Goal: Task Accomplishment & Management: Manage account settings

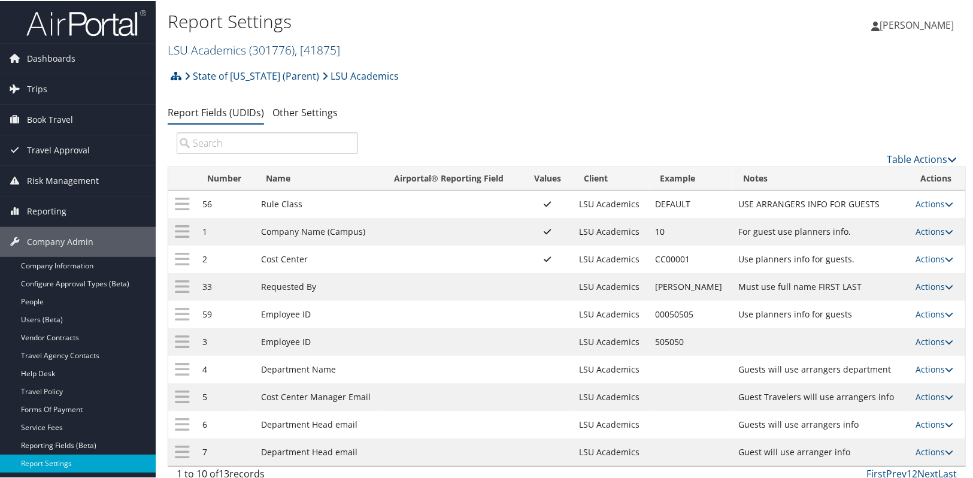
click at [260, 53] on span "( 301776 )" at bounding box center [271, 49] width 45 height 16
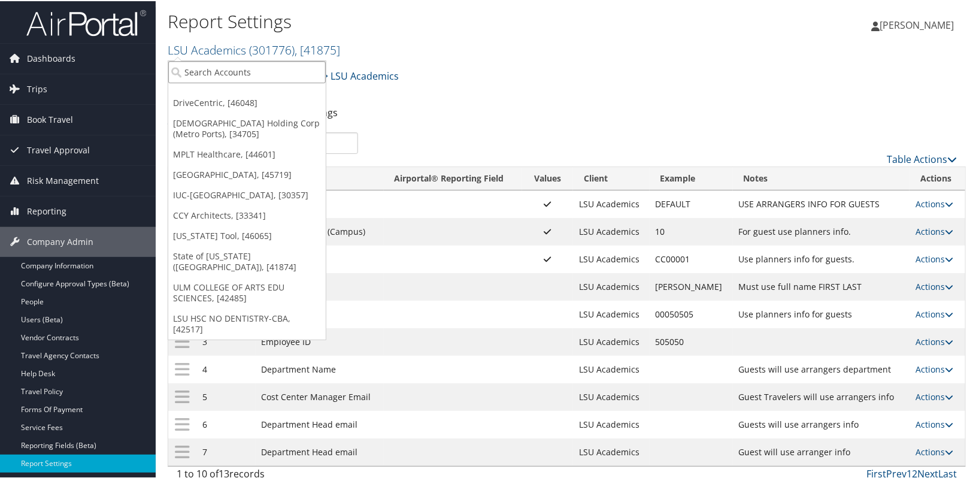
click at [249, 69] on input "search" at bounding box center [246, 71] width 157 height 22
type input "sem"
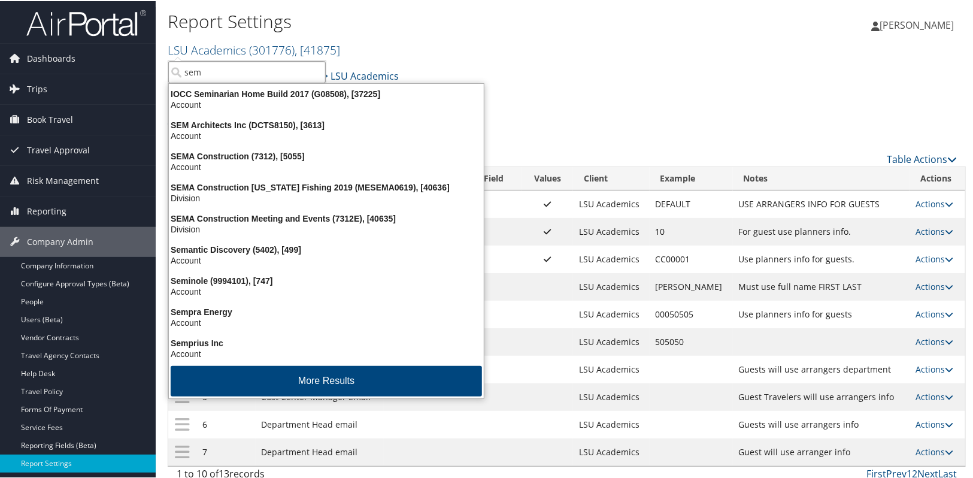
drag, startPoint x: 218, startPoint y: 72, endPoint x: 175, endPoint y: 77, distance: 42.8
click at [175, 77] on input "sem" at bounding box center [246, 71] width 157 height 22
type input "smith"
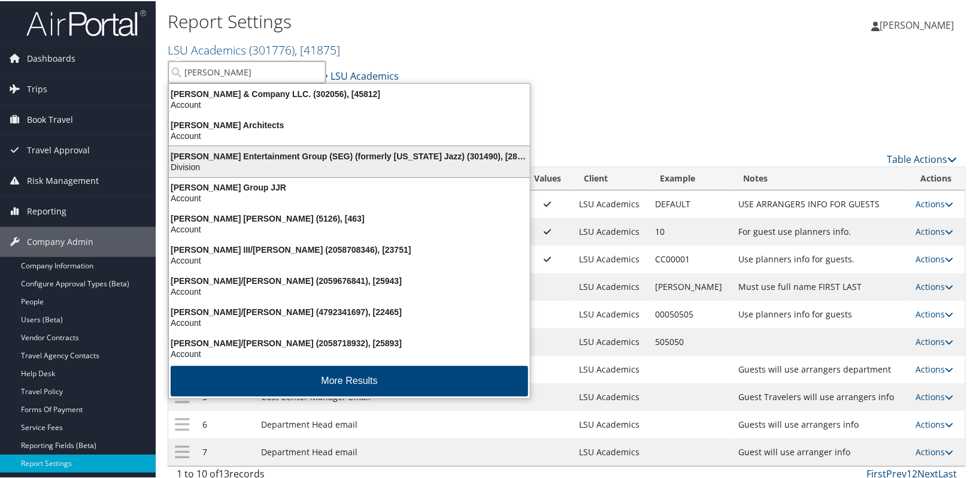
click at [192, 151] on div "Smith Entertainment Group (SEG) (formerly Utah Jazz) (301490), [28775]" at bounding box center [349, 155] width 375 height 11
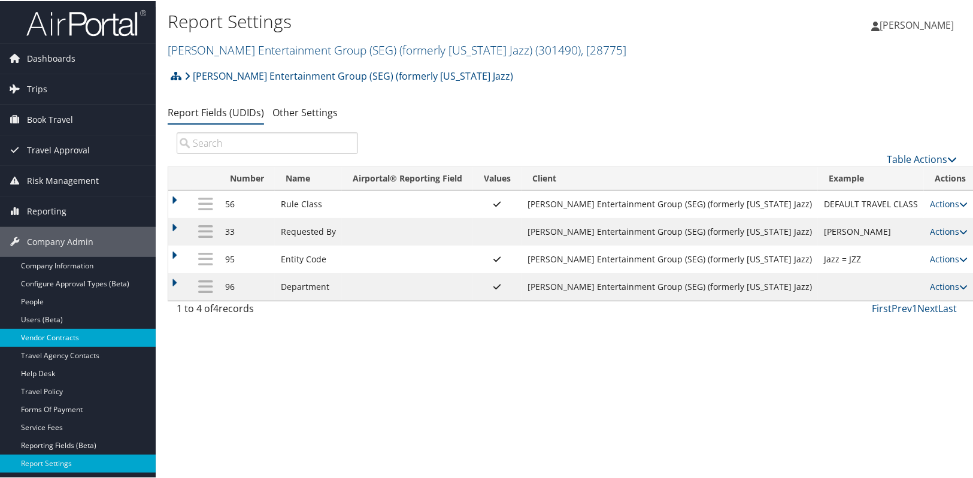
click at [69, 336] on link "Vendor Contracts" at bounding box center [78, 336] width 156 height 18
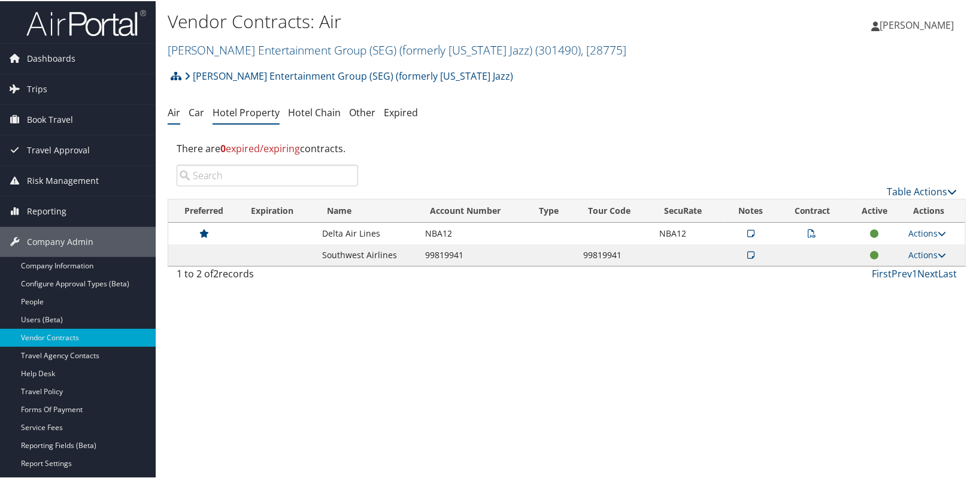
click at [254, 120] on li "Hotel Property" at bounding box center [246, 112] width 67 height 22
click at [302, 111] on link "Hotel Chain" at bounding box center [314, 111] width 53 height 13
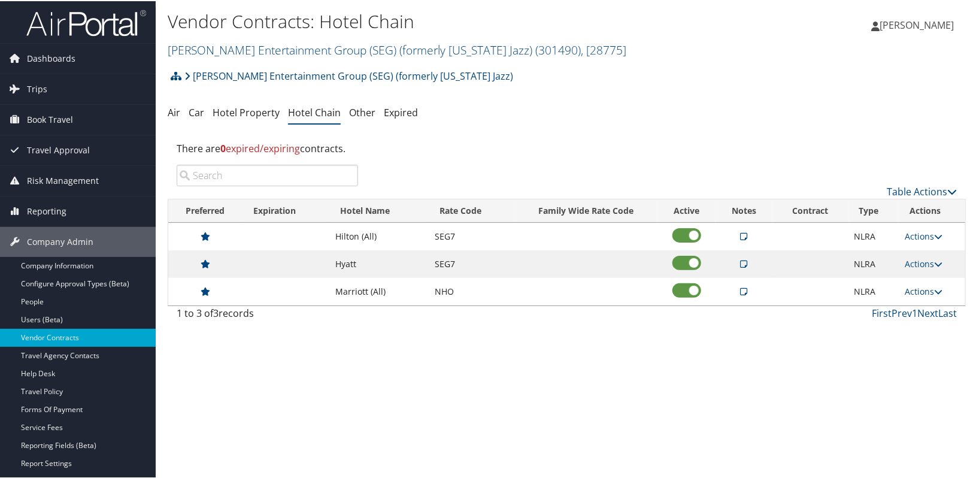
click at [476, 379] on div "Vendor Contracts: Hotel Chain [PERSON_NAME] Entertainment Group (SEG) (formerly…" at bounding box center [567, 239] width 822 height 478
click at [84, 266] on link "Company Information" at bounding box center [78, 265] width 156 height 18
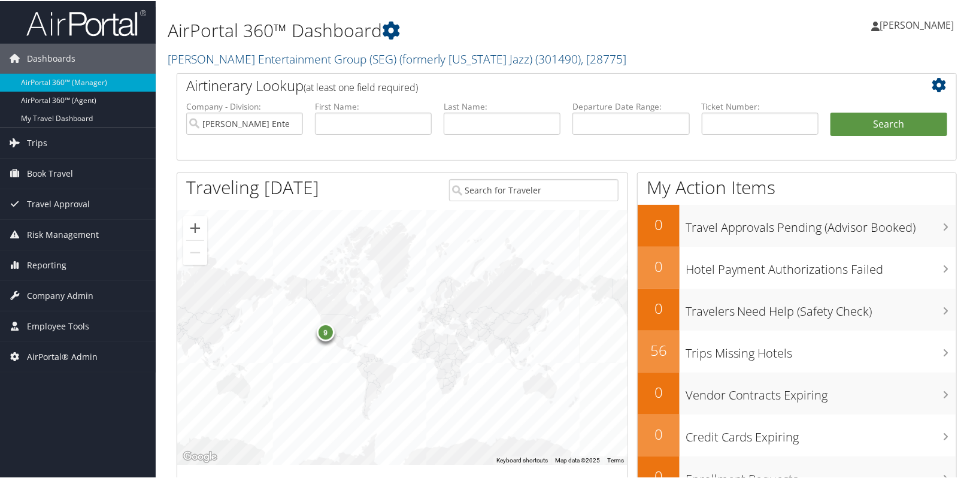
click at [823, 44] on div "Alison Knapp Alison Knapp My Settings Travel Agency Contacts Log Consulting Tim…" at bounding box center [815, 29] width 326 height 46
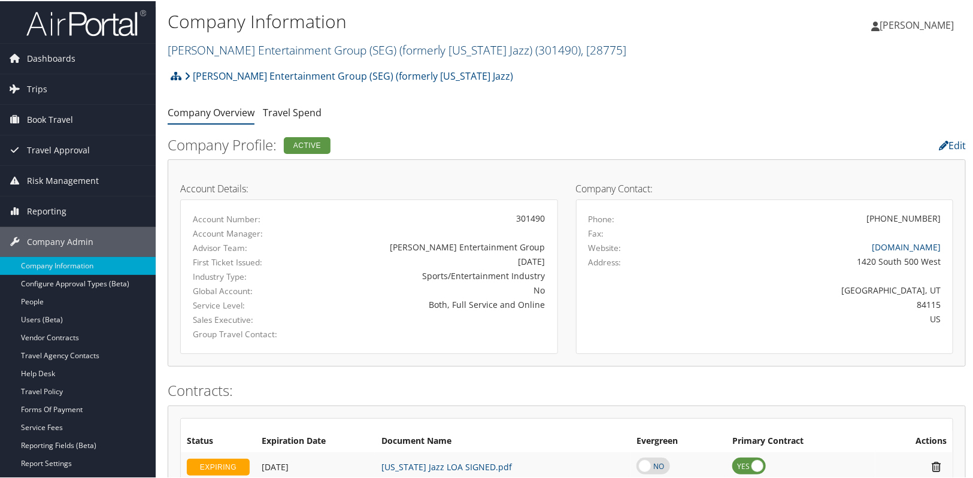
click at [246, 53] on link "Smith Entertainment Group (SEG) (formerly Utah Jazz) ( 301490 ) , [ 28775 ]" at bounding box center [397, 49] width 459 height 16
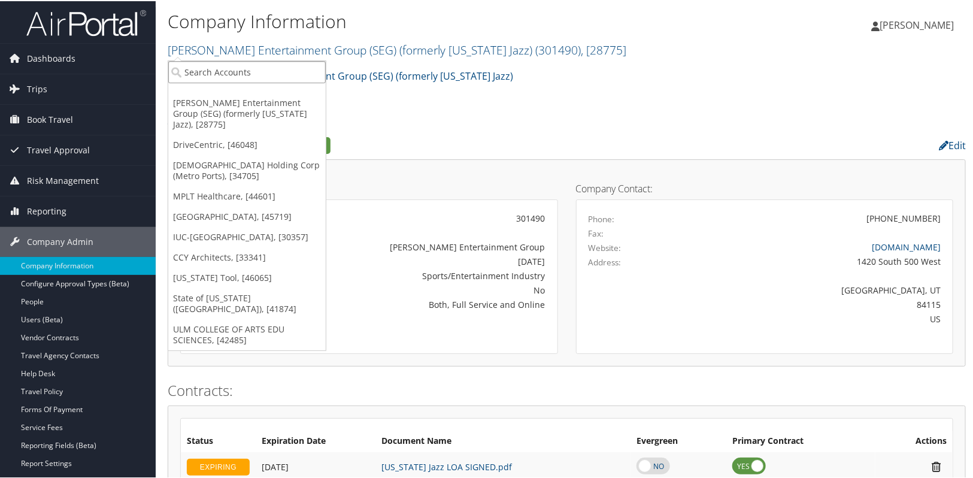
click at [236, 71] on input "search" at bounding box center [246, 71] width 157 height 22
type input "MPLT"
click at [245, 105] on div "Account" at bounding box center [259, 103] width 194 height 11
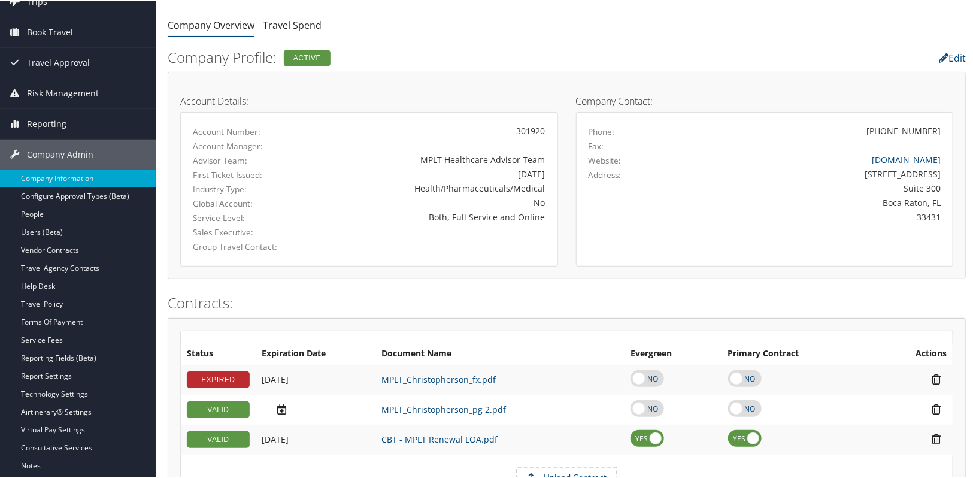
scroll to position [54, 0]
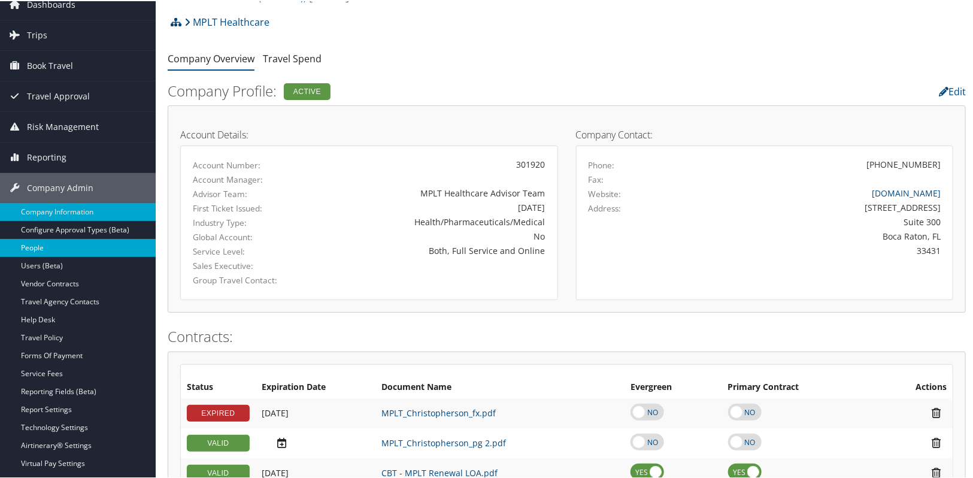
click at [64, 248] on link "People" at bounding box center [78, 247] width 156 height 18
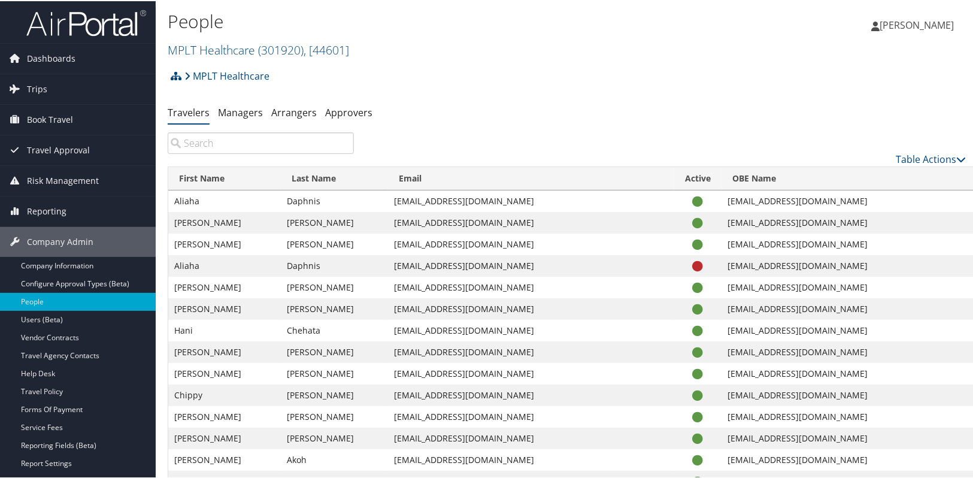
click at [202, 138] on input "search" at bounding box center [261, 142] width 186 height 22
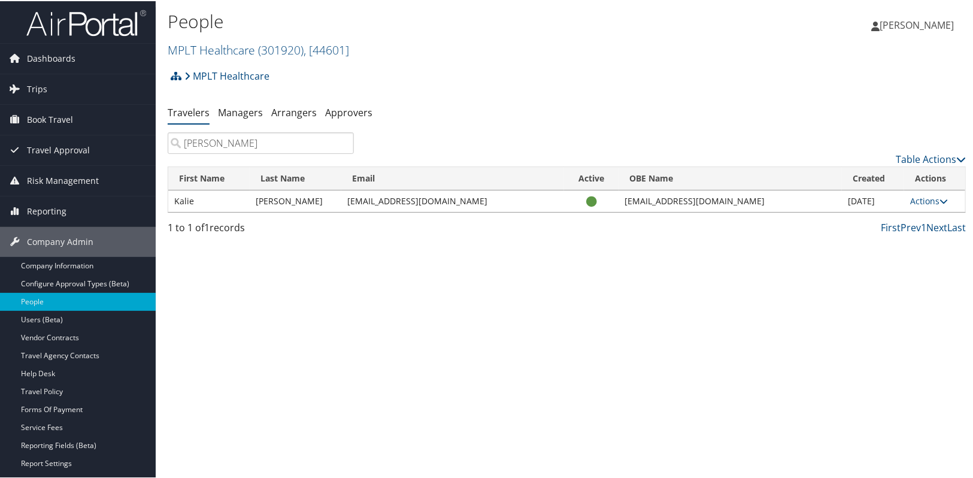
type input "[PERSON_NAME]"
drag, startPoint x: 473, startPoint y: 204, endPoint x: 327, endPoint y: 203, distance: 145.5
click at [341, 203] on td "[EMAIL_ADDRESS][DOMAIN_NAME]" at bounding box center [452, 200] width 223 height 22
copy td "[EMAIL_ADDRESS][DOMAIN_NAME]"
click at [636, 317] on div "People MPLT Healthcare ( 301920 ) , [ 44601 ] MPLT Healthcare Smith Entertainme…" at bounding box center [567, 239] width 822 height 478
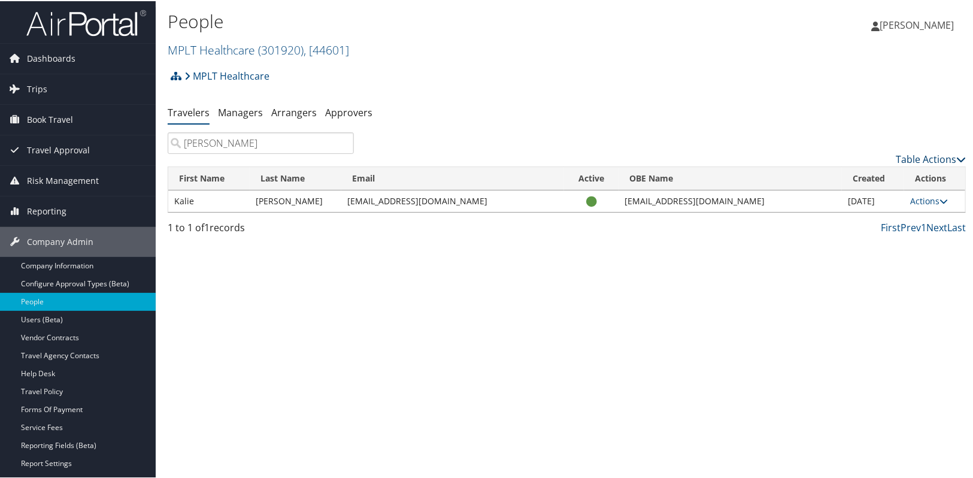
click at [913, 157] on link "Table Actions" at bounding box center [931, 157] width 70 height 13
click at [856, 293] on div at bounding box center [489, 239] width 978 height 478
click at [910, 199] on link "Actions" at bounding box center [929, 199] width 38 height 11
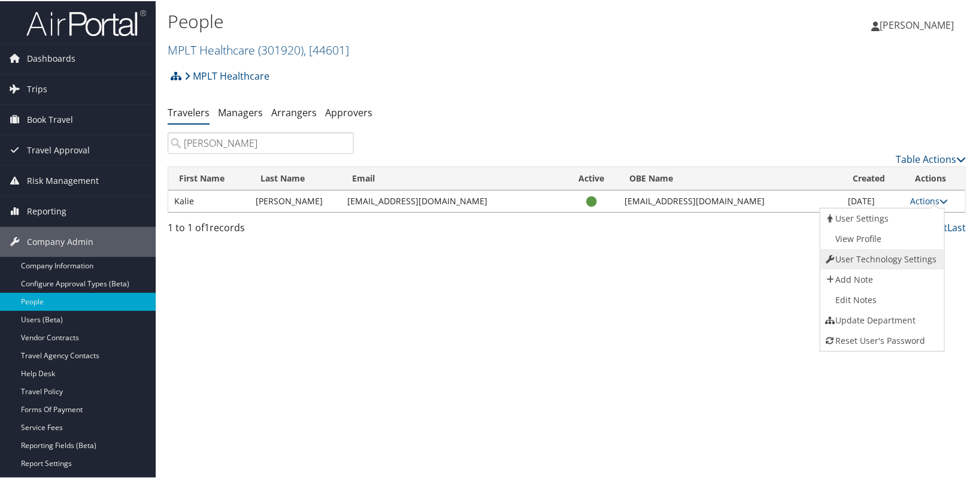
click at [890, 254] on link "User Technology Settings" at bounding box center [881, 258] width 122 height 20
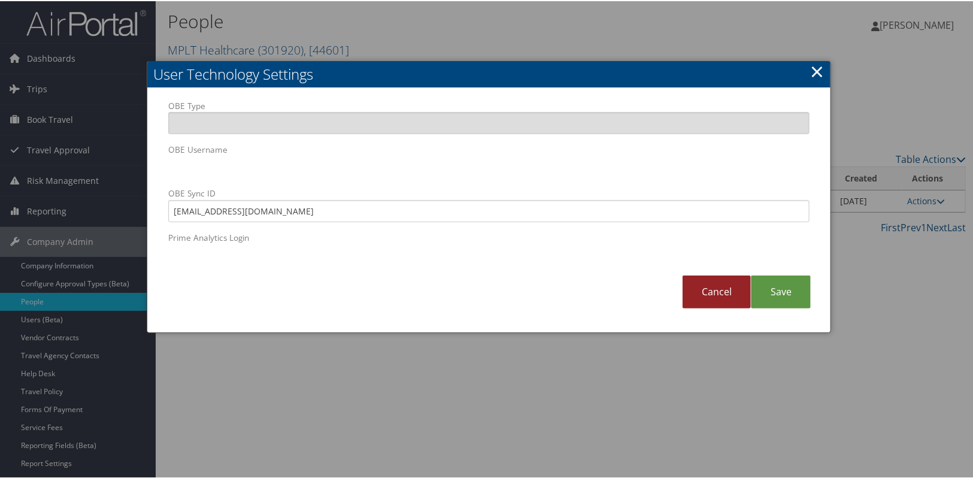
click at [725, 282] on link "Cancel" at bounding box center [716, 290] width 68 height 33
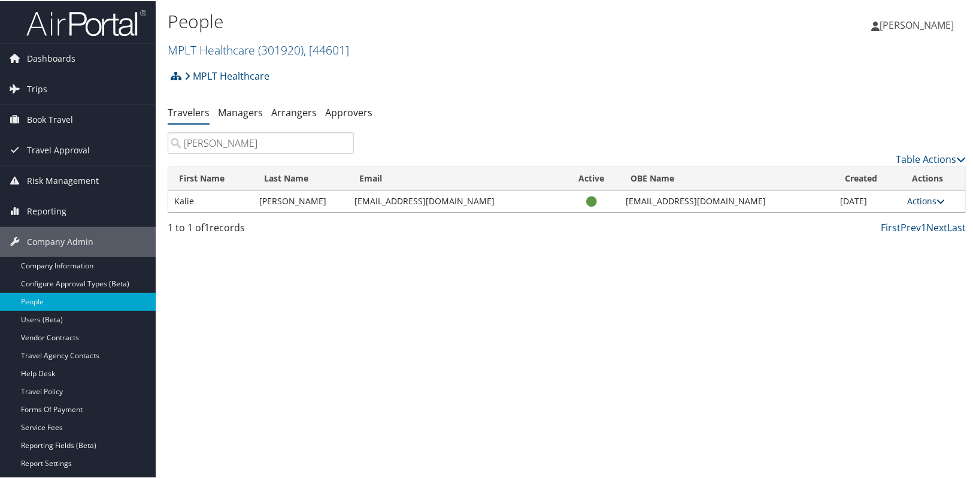
click at [917, 198] on link "Actions" at bounding box center [927, 199] width 38 height 11
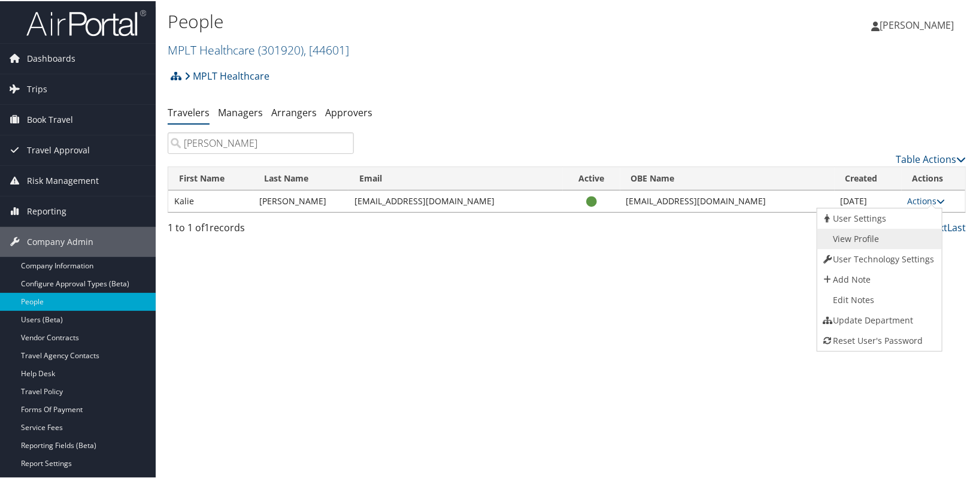
click at [891, 236] on link "View Profile" at bounding box center [878, 237] width 122 height 20
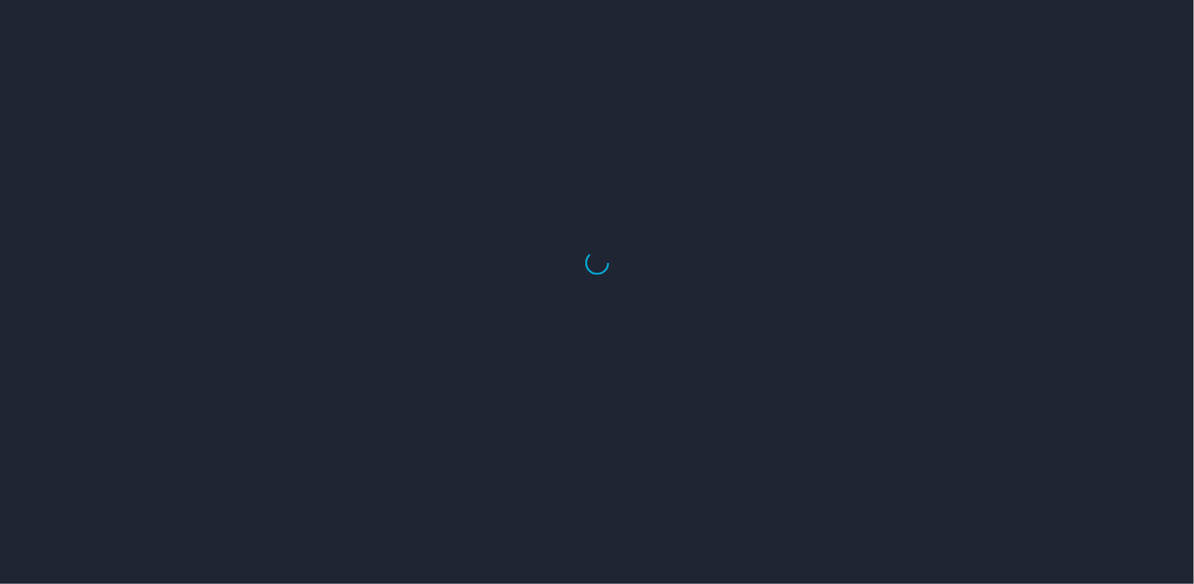
select select "US"
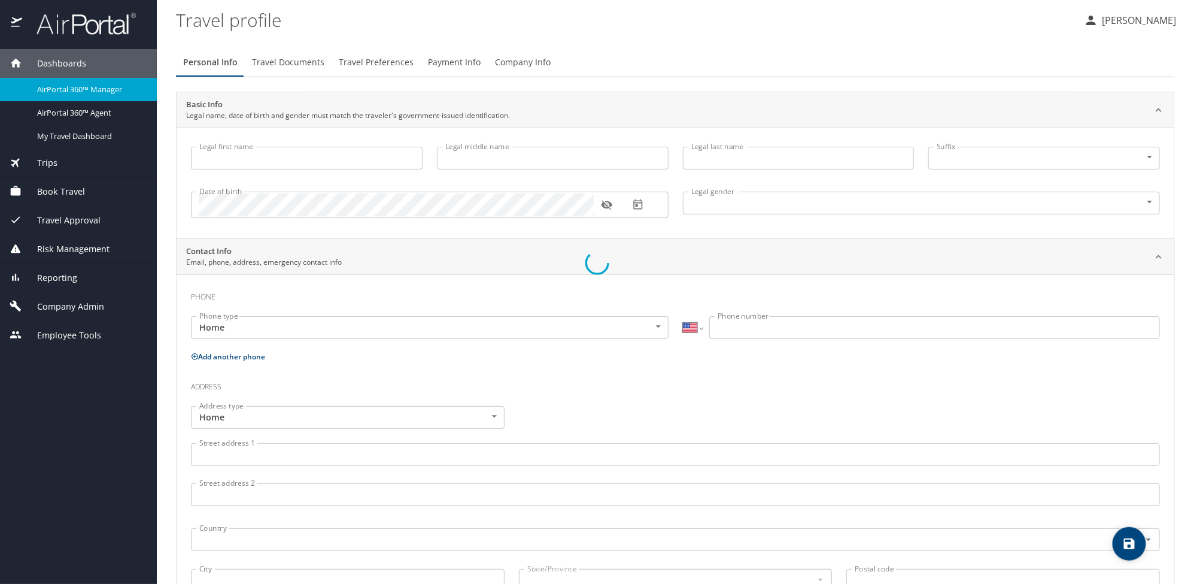
type input "[EMAIL_ADDRESS][DOMAIN_NAME]"
type input "Undisclosed"
select select "US"
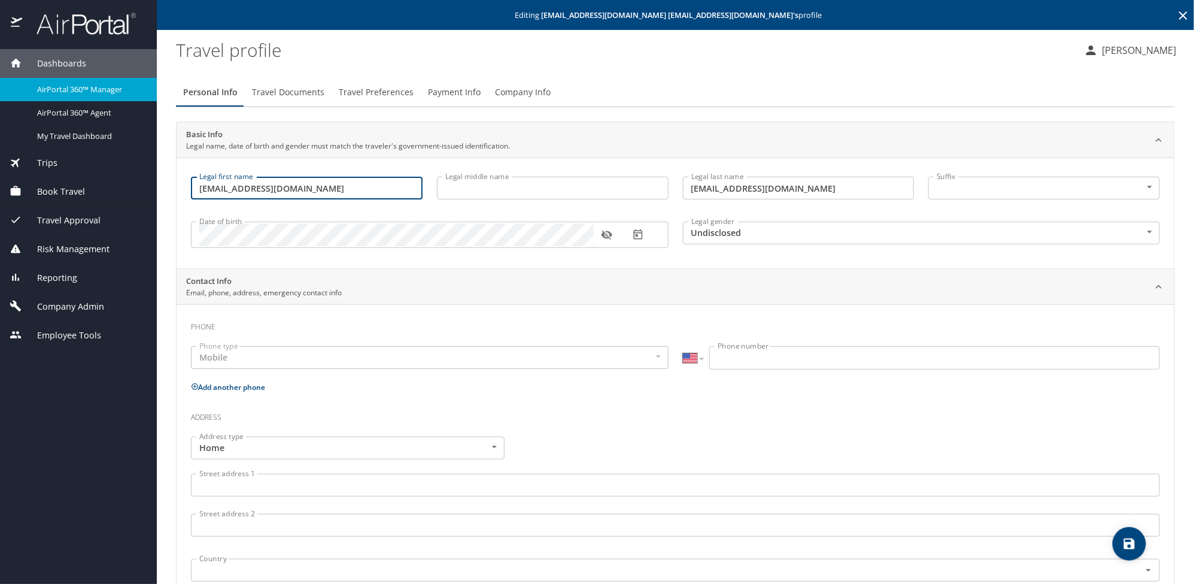
drag, startPoint x: 348, startPoint y: 187, endPoint x: 145, endPoint y: 184, distance: 203.6
click at [145, 184] on div "Dashboards AirPortal 360™ Manager AirPortal 360™ Agent My Travel Dashboard Trip…" at bounding box center [597, 292] width 1194 height 584
type input "k"
type input "Kalie"
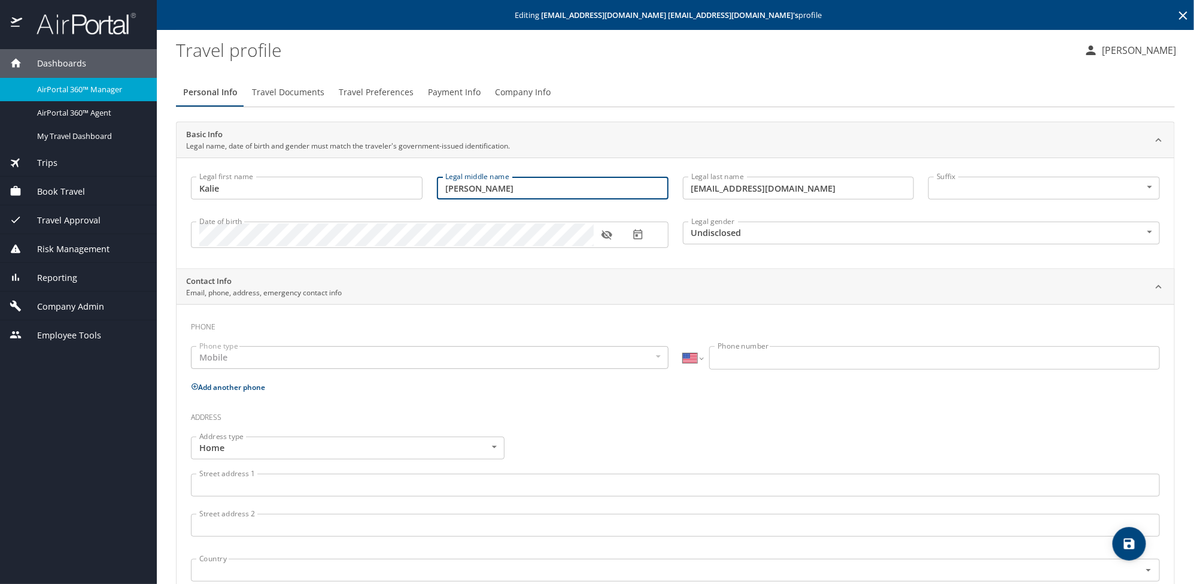
type input "[PERSON_NAME]"
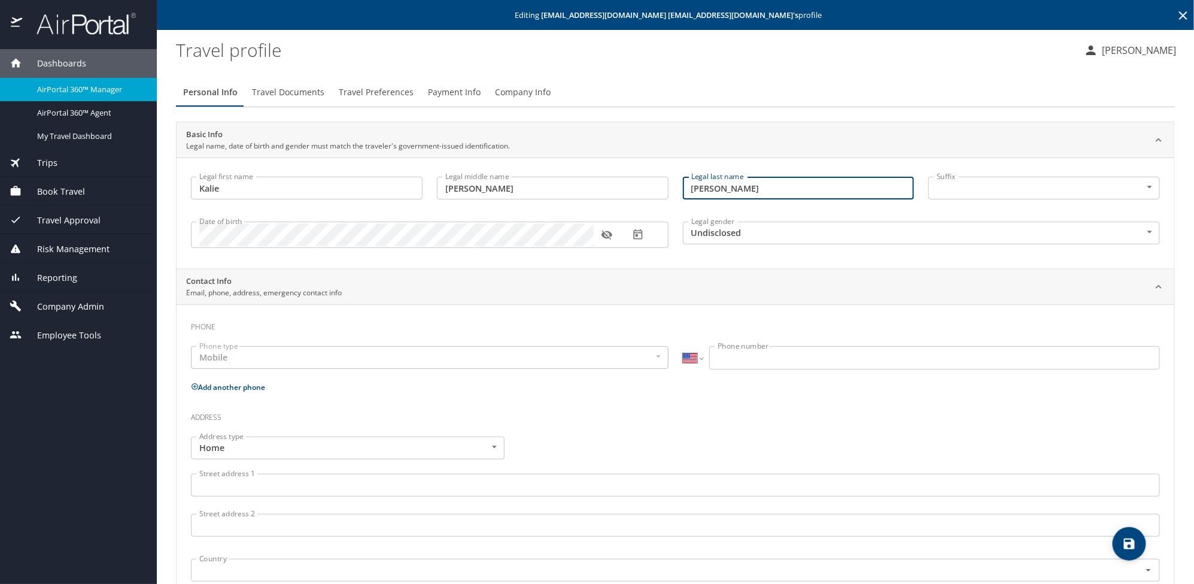
type input "[PERSON_NAME]"
click at [746, 352] on input "Phone number" at bounding box center [934, 357] width 451 height 23
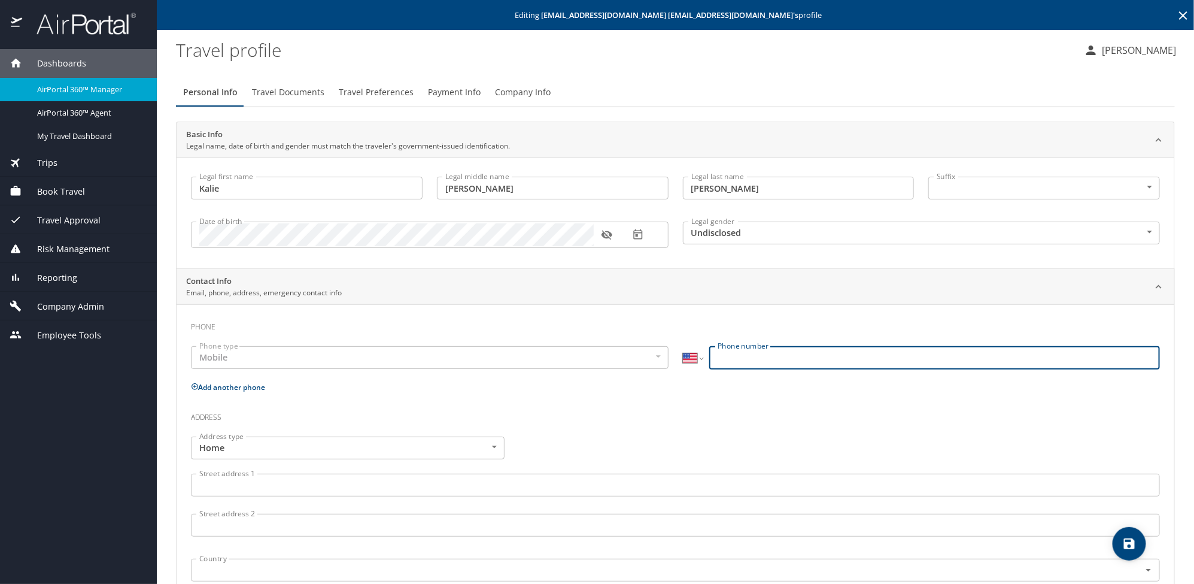
paste input "[PHONE_NUMBER]"
type input "[PHONE_NUMBER]"
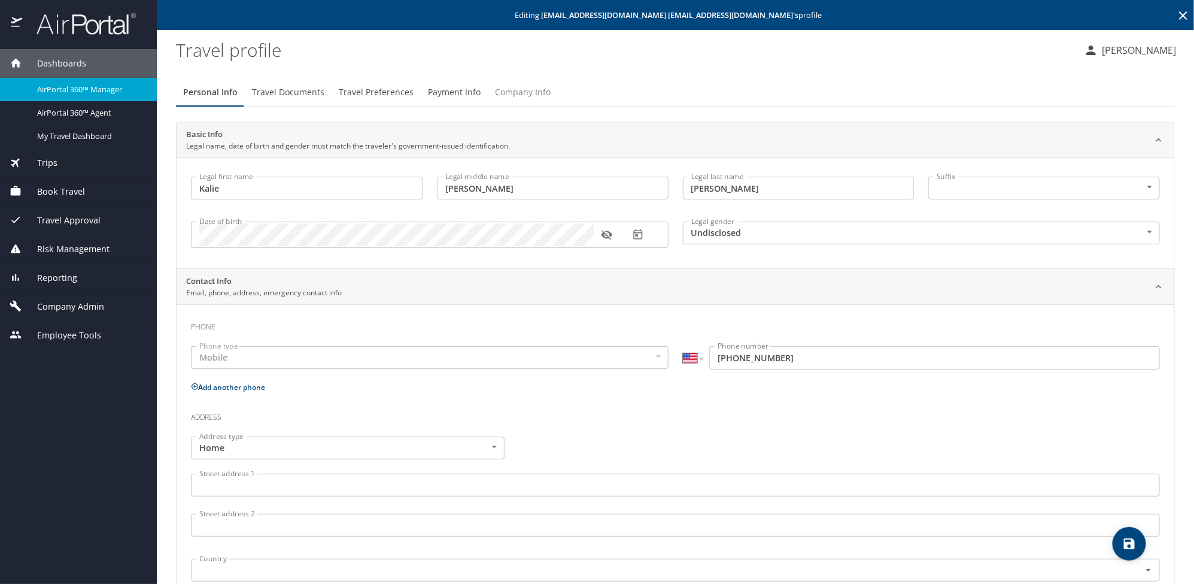
click at [514, 96] on span "Company Info" at bounding box center [523, 92] width 56 height 15
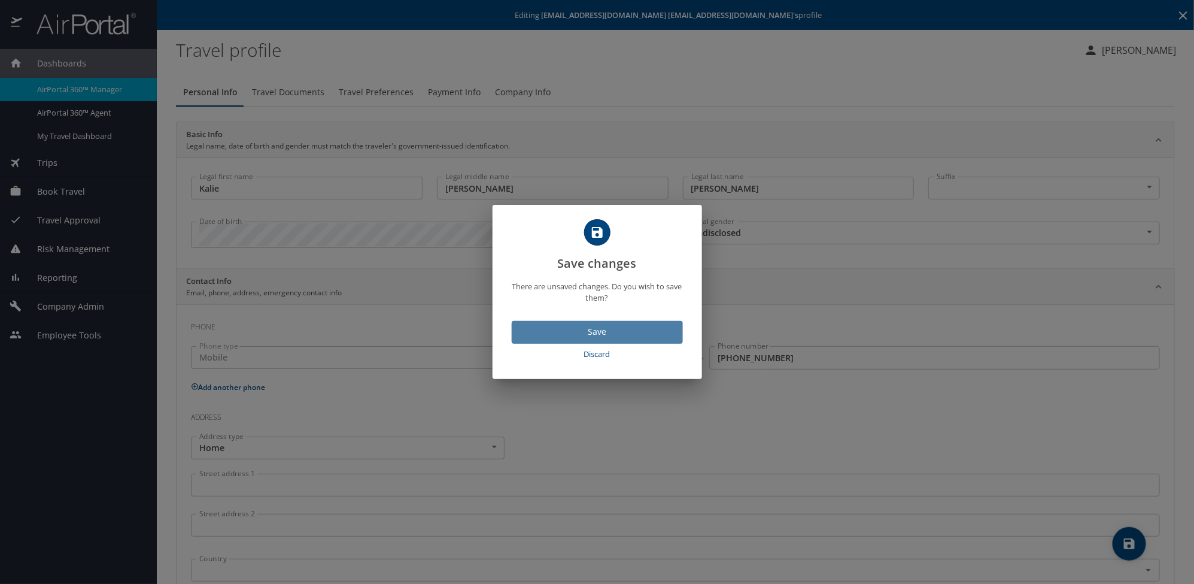
click at [599, 336] on span "Save" at bounding box center [597, 331] width 152 height 15
